Goal: Register for event/course

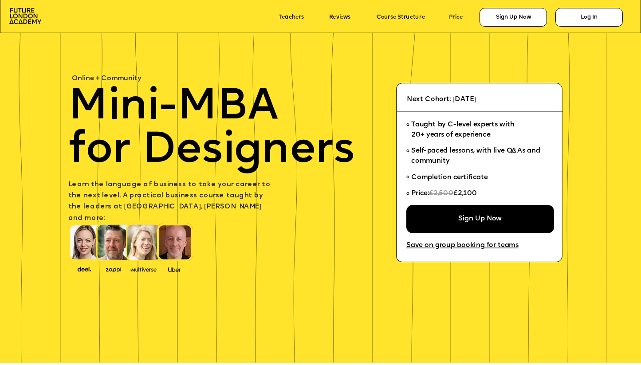
scroll to position [33, 0]
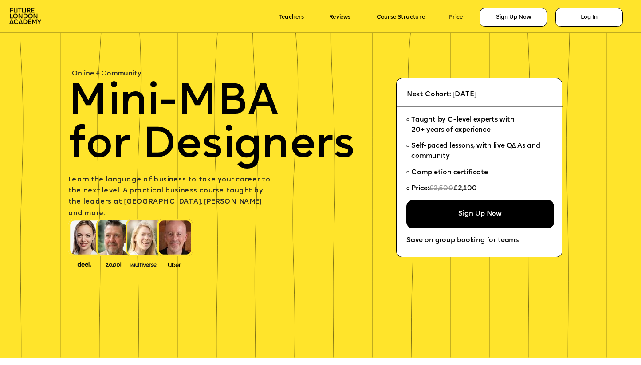
click at [457, 99] on p "Next Cohort: [DATE]" at bounding box center [482, 94] width 150 height 11
click at [458, 92] on span "Next Cohort: [DATE]" at bounding box center [442, 94] width 70 height 7
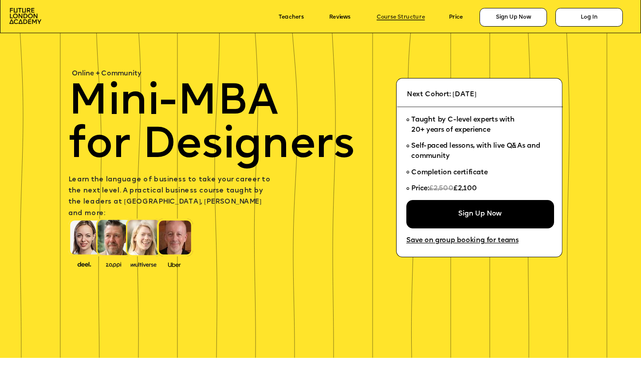
click at [406, 19] on link "Course Structure" at bounding box center [401, 17] width 48 height 6
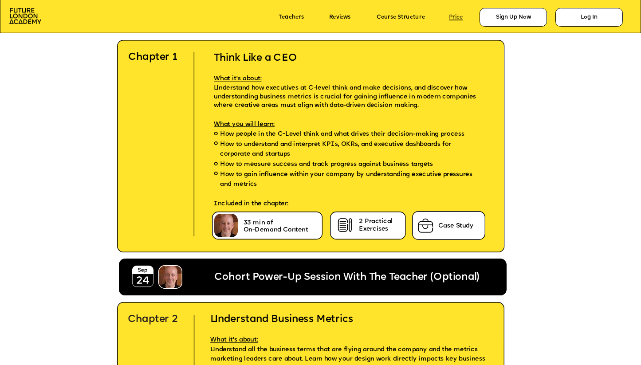
click at [457, 16] on link "Price" at bounding box center [456, 17] width 14 height 6
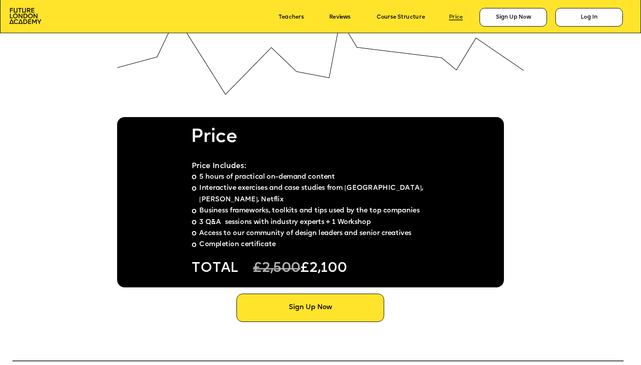
scroll to position [4978, 0]
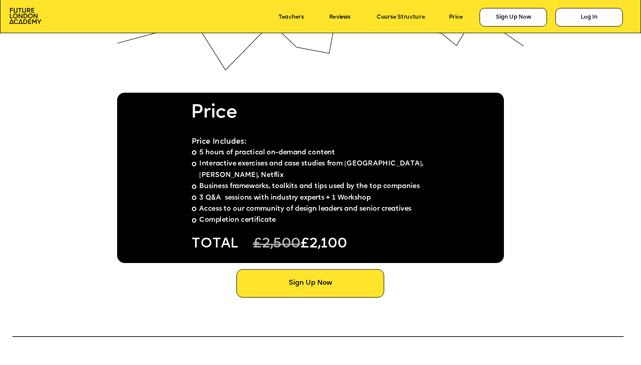
click at [422, 220] on div at bounding box center [310, 178] width 387 height 170
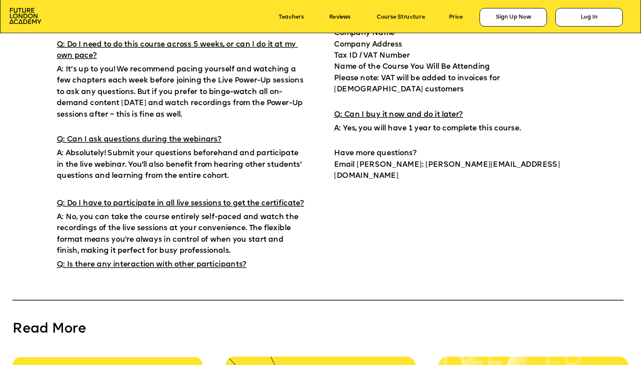
scroll to position [5527, 0]
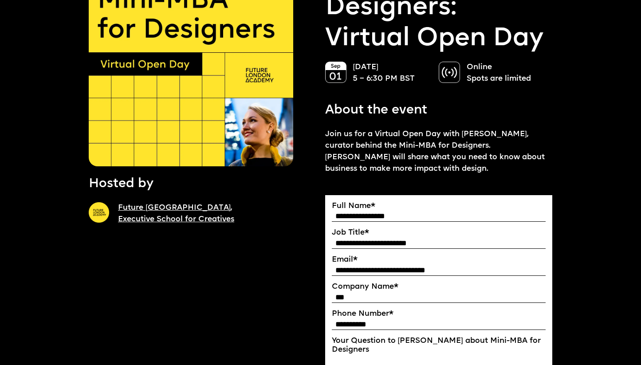
scroll to position [138, 0]
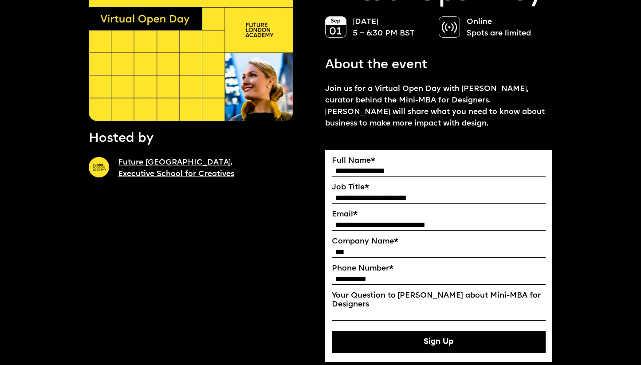
click at [371, 339] on button "Sign Up" at bounding box center [439, 342] width 214 height 22
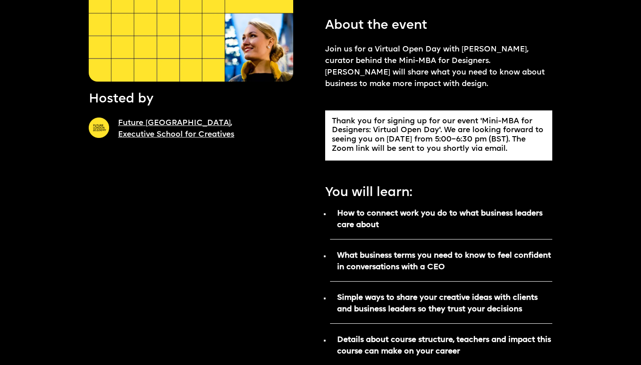
scroll to position [178, 0]
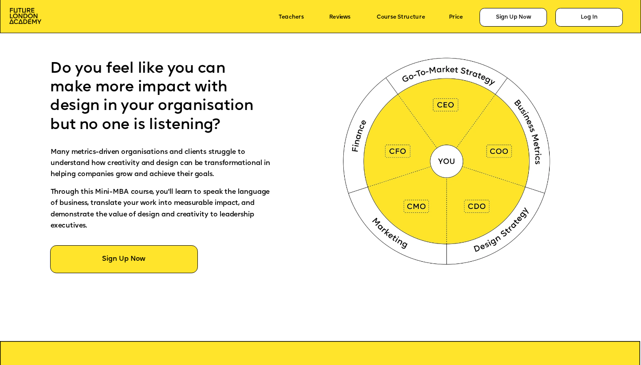
scroll to position [420, 0]
